Goal: Transaction & Acquisition: Book appointment/travel/reservation

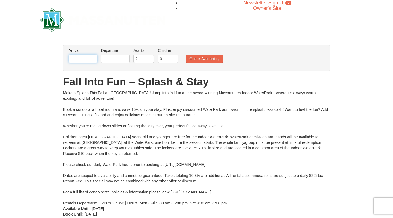
click at [91, 60] on input "text" at bounding box center [83, 59] width 29 height 8
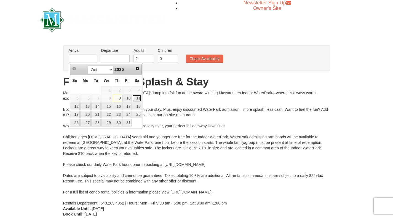
click at [139, 98] on link "11" at bounding box center [136, 99] width 9 height 8
type input "[DATE]"
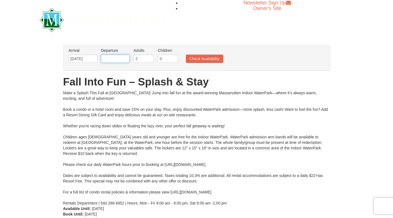
click at [124, 58] on input "text" at bounding box center [115, 59] width 29 height 8
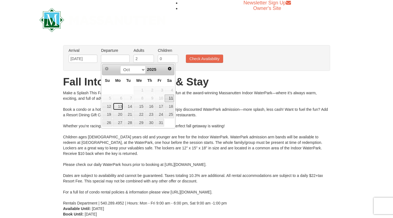
click at [121, 108] on link "13" at bounding box center [118, 107] width 10 height 8
type input "[DATE]"
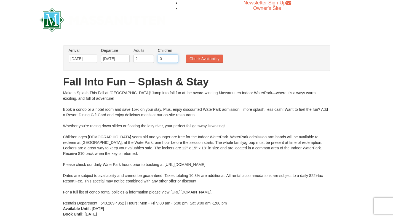
click at [170, 58] on input "0" at bounding box center [168, 59] width 20 height 8
type input "3"
click at [216, 59] on button "Check Availability" at bounding box center [204, 59] width 37 height 8
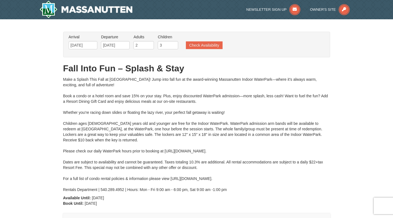
type input "[DATE]"
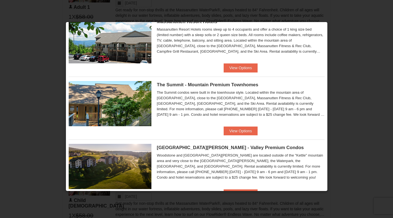
scroll to position [200, 0]
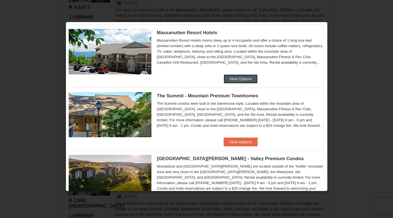
click at [246, 79] on button "View Options" at bounding box center [241, 78] width 34 height 9
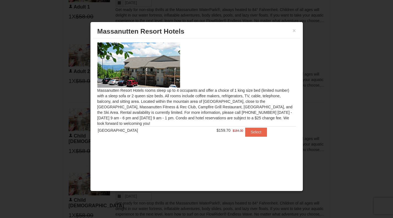
click at [254, 133] on button "Select" at bounding box center [256, 132] width 22 height 9
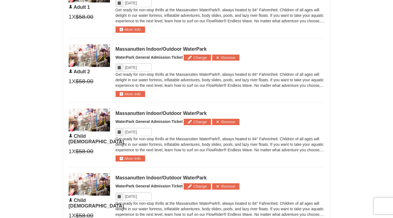
scroll to position [334, 0]
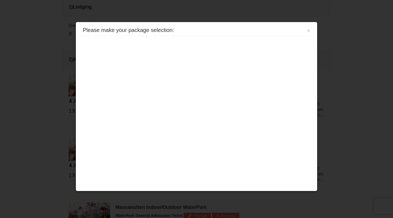
scroll to position [235, 0]
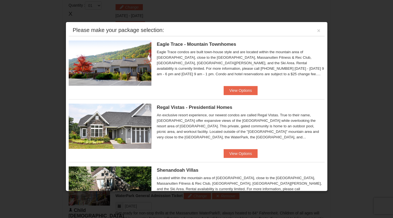
click at [358, 59] on div at bounding box center [196, 109] width 393 height 218
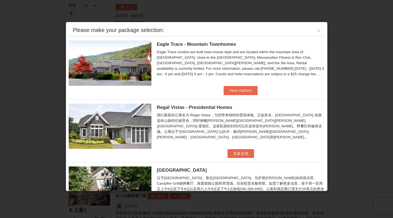
scroll to position [218, 0]
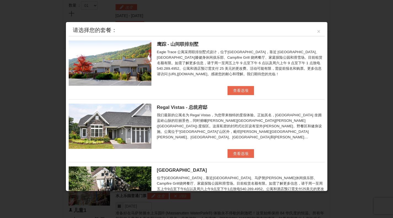
click at [313, 90] on li "鹰踪 - 山间联排别墅 Eagle Trace 公寓采用联排别墅式设计，位于[GEOGRAPHIC_DATA]，靠近 [GEOGRAPHIC_DATA]、[G…" at bounding box center [197, 65] width 256 height 59
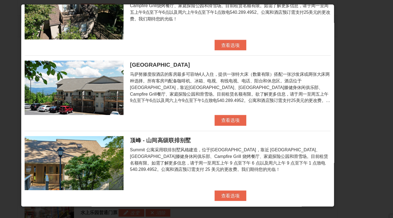
scroll to position [151, 0]
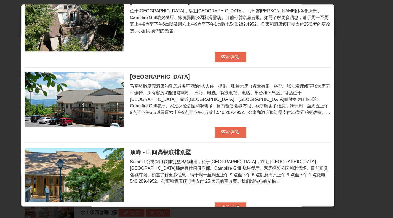
click at [276, 119] on div "马萨努滕度假酒店 马萨努滕度假酒店的客房最多可容纳4人入住，提供一张特大床（数量有限）搭配一张沙发床或两张大床两种选择。所有客房均配备咖啡机、冰箱、电视、有线…" at bounding box center [197, 99] width 256 height 50
click at [246, 127] on font "查看选项" at bounding box center [240, 129] width 15 height 4
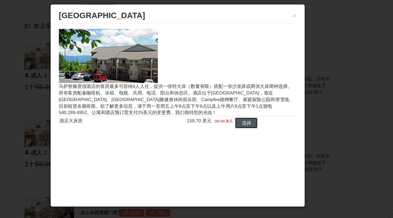
click at [259, 122] on button "选择" at bounding box center [254, 121] width 19 height 9
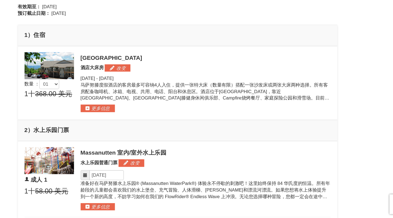
scroll to position [141, 0]
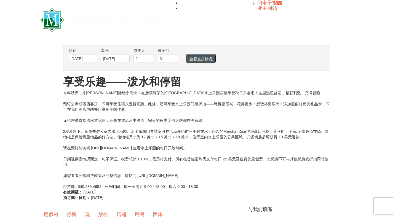
click at [208, 63] on button "查看空房情况" at bounding box center [201, 58] width 30 height 9
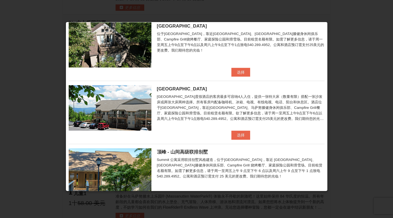
scroll to position [144, 0]
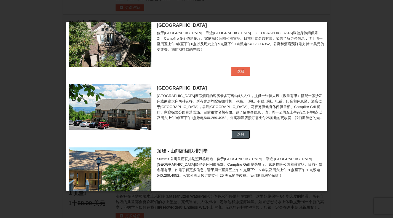
click at [245, 137] on button "选择" at bounding box center [240, 134] width 19 height 9
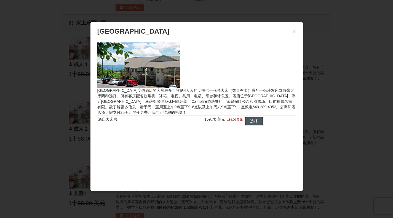
click at [258, 122] on font "选择" at bounding box center [254, 121] width 8 height 4
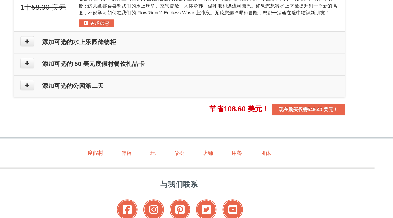
scroll to position [545, 0]
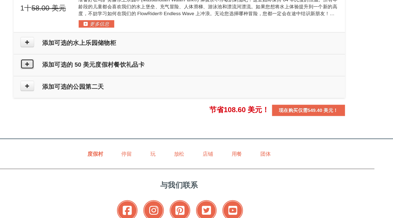
click at [74, 95] on icon at bounding box center [74, 94] width 4 height 4
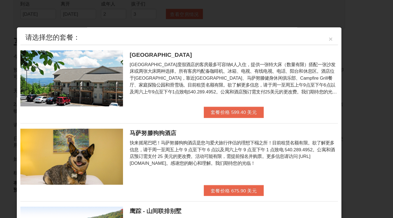
scroll to position [0, 0]
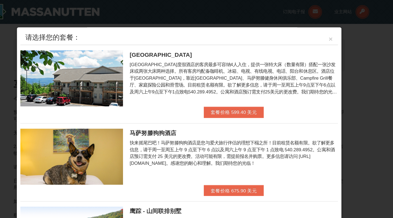
click at [317, 31] on font "×" at bounding box center [318, 31] width 3 height 6
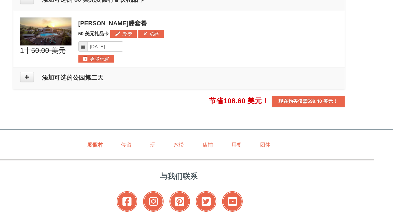
scroll to position [639, 0]
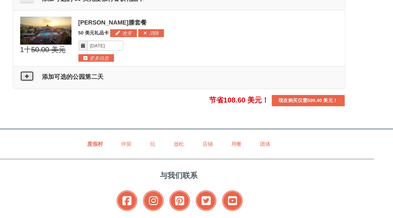
click at [78, 66] on button at bounding box center [74, 62] width 11 height 8
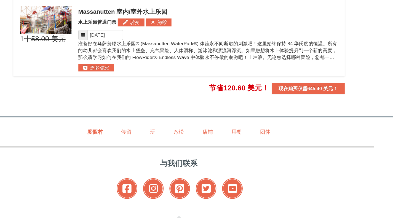
scroll to position [712, 0]
click at [319, 32] on div "Massanutten 室内/室外水上乐园 水上乐园普通门票 改变 添加 消除 Please format dates MM/DD/YYYY" at bounding box center [220, 31] width 209 height 53
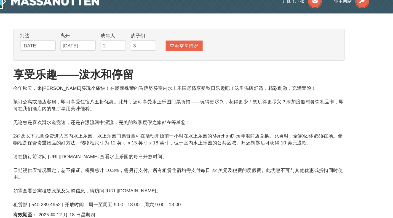
scroll to position [0, 0]
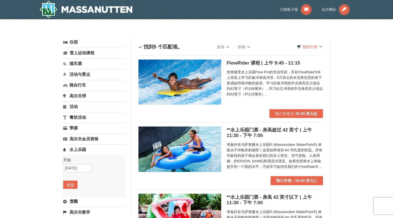
click at [309, 87] on font "您将接受水上乐园Flow Pro的专业培训，并在FlowRider®水上滑道上学习趴板冲浪或冲浪，5万加仑的水流将在您的身下形成如同海洋般的波浪。学习趴板冲浪…" at bounding box center [275, 83] width 96 height 26
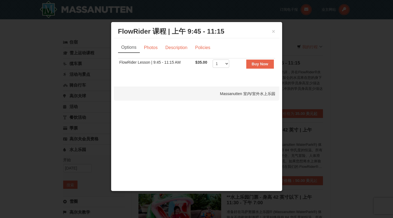
scroll to position [3, 0]
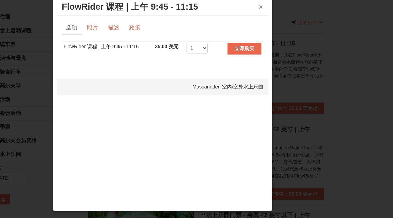
click at [273, 33] on font "×" at bounding box center [273, 31] width 3 height 6
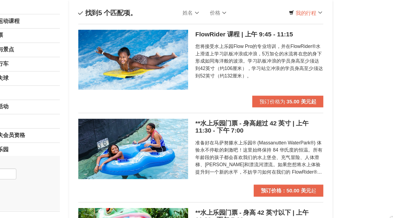
click at [360, 118] on div "× 类别 列表 筛选 我的行程 问题？ 1-540-289-9441 住宿 到达 请将日期格式设为 MM/DD/YYYY 请将日期格式设为 MM/DD/YYY…" at bounding box center [196, 209] width 393 height 387
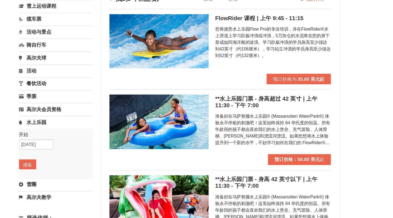
scroll to position [0, 0]
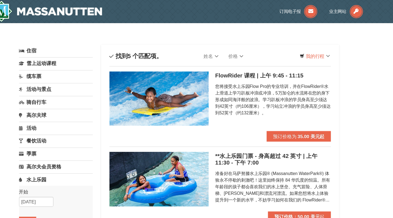
click at [244, 49] on link "价格" at bounding box center [244, 46] width 21 height 11
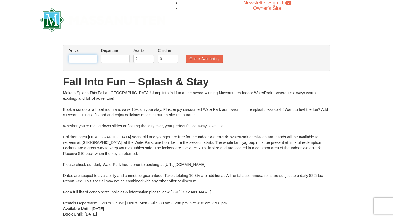
click at [87, 58] on input "text" at bounding box center [83, 59] width 29 height 8
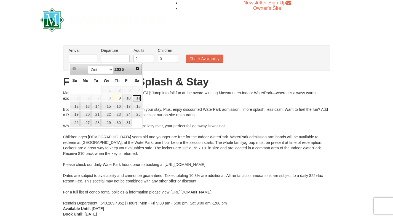
click at [139, 98] on link "11" at bounding box center [136, 99] width 9 height 8
type input "[DATE]"
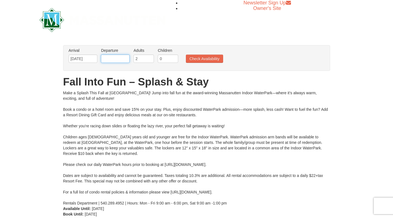
click at [121, 60] on input "text" at bounding box center [115, 59] width 29 height 8
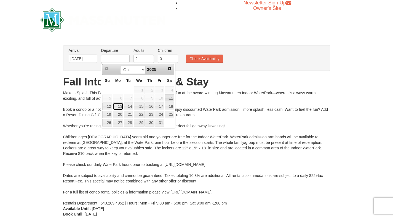
click at [119, 106] on link "13" at bounding box center [118, 107] width 10 height 8
type input "[DATE]"
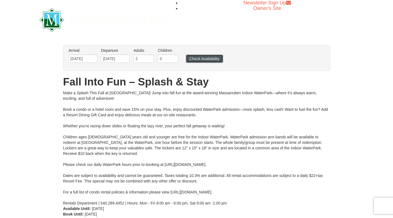
click at [209, 55] on button "Check Availability" at bounding box center [204, 59] width 37 height 8
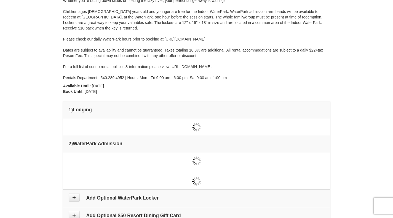
scroll to position [108, 0]
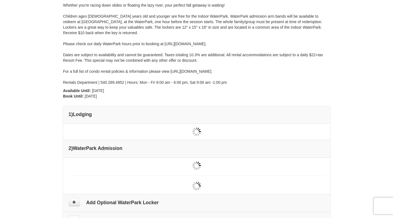
type input "[DATE]"
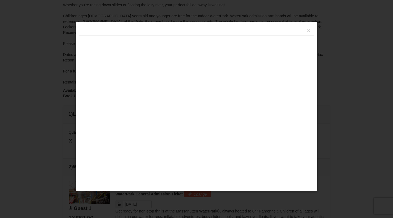
scroll to position [234, 0]
